Goal: Information Seeking & Learning: Learn about a topic

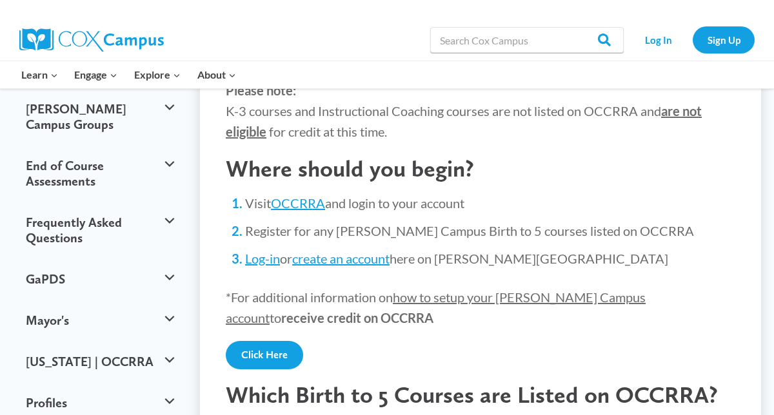
scroll to position [228, 0]
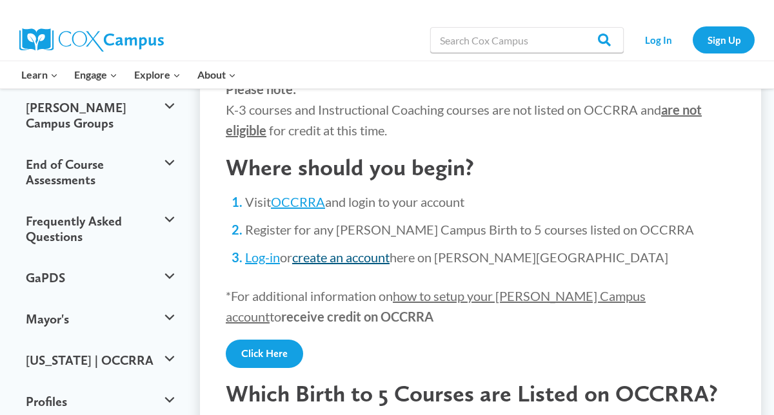
click at [325, 250] on link "create an account" at bounding box center [340, 257] width 97 height 15
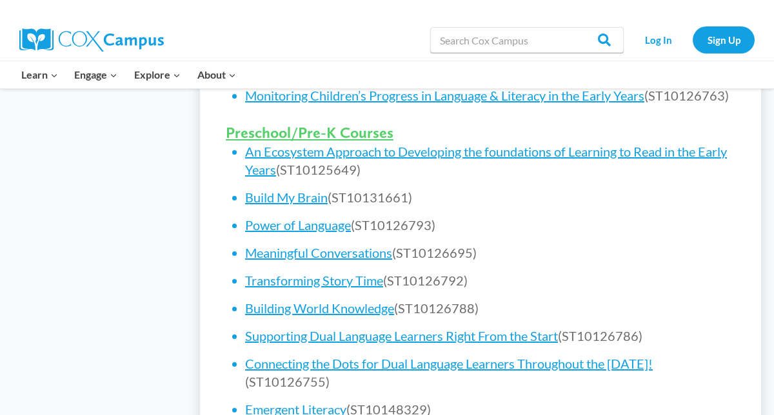
scroll to position [822, 0]
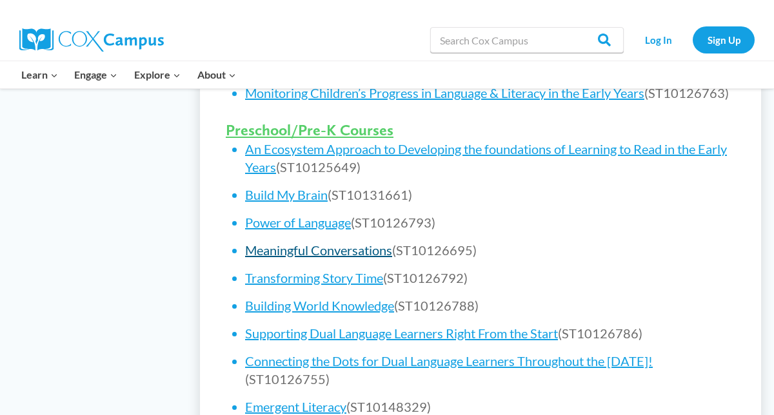
click at [268, 242] on link "Meaningful Conversations" at bounding box center [318, 249] width 147 height 15
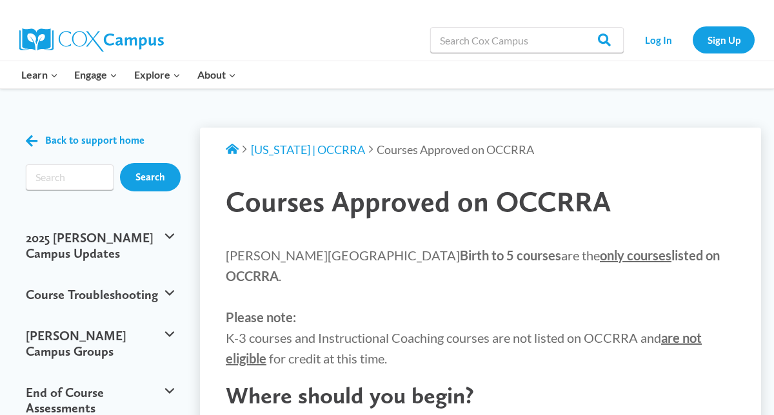
click at [555, 340] on p "Cox Campus Birth to 5 courses are the only courses listed on OCCRRA . Please no…" at bounding box center [480, 307] width 509 height 124
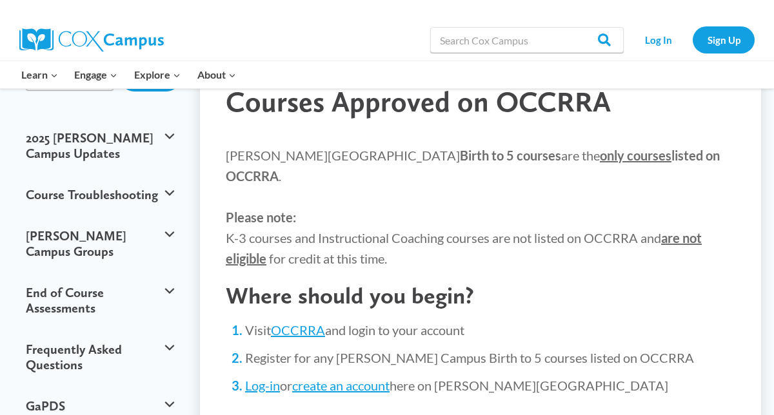
scroll to position [103, 0]
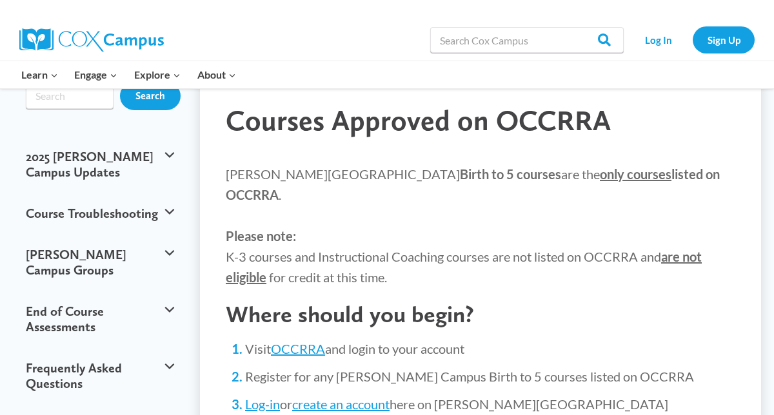
scroll to position [103, 0]
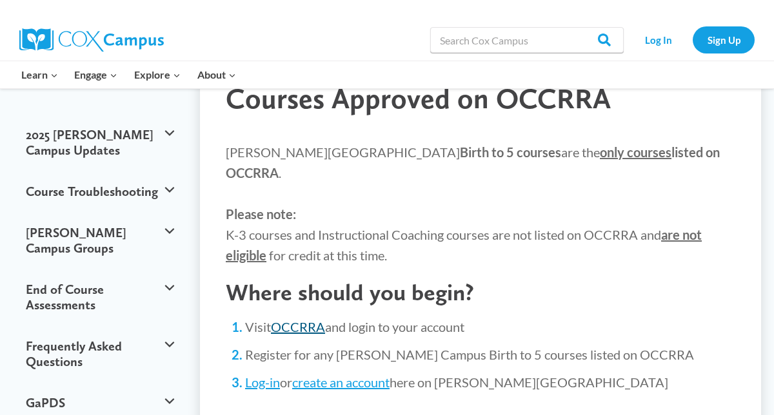
click at [296, 319] on link "OCCRRA" at bounding box center [298, 326] width 54 height 15
